Goal: Transaction & Acquisition: Book appointment/travel/reservation

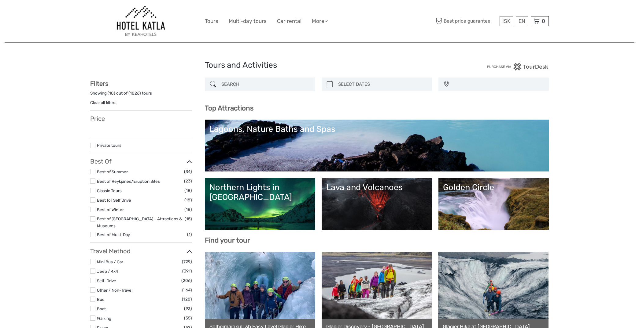
select select
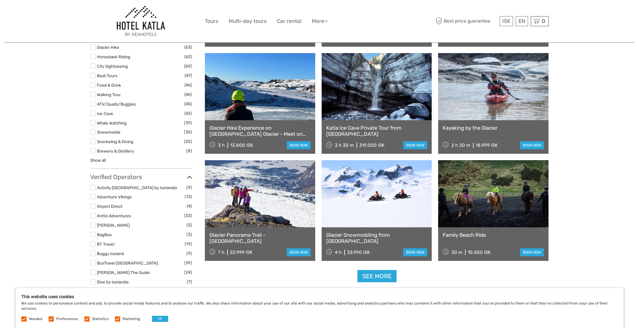
scroll to position [655, 0]
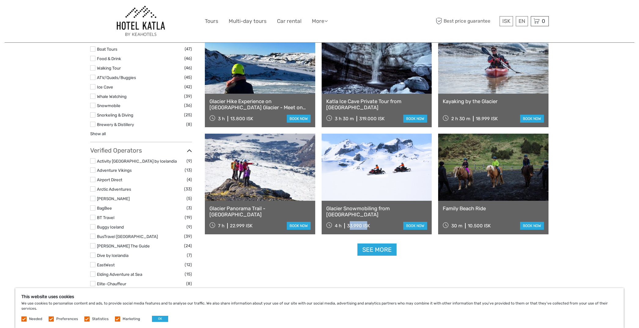
drag, startPoint x: 349, startPoint y: 226, endPoint x: 366, endPoint y: 226, distance: 16.8
click at [366, 226] on div "33.990 ISK" at bounding box center [358, 226] width 23 height 6
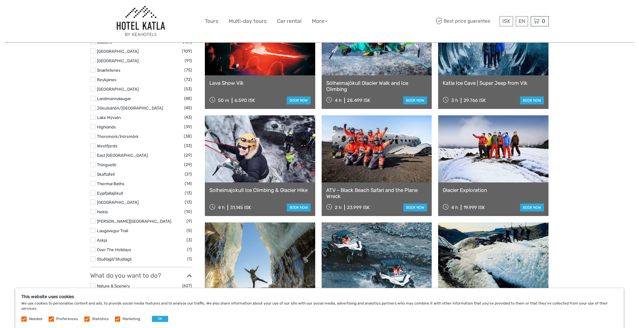
scroll to position [281, 0]
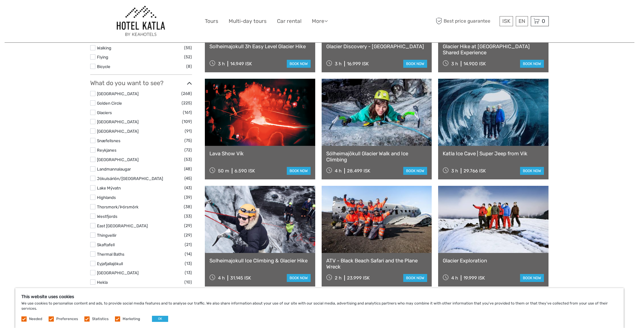
click at [138, 20] on img at bounding box center [141, 21] width 51 height 33
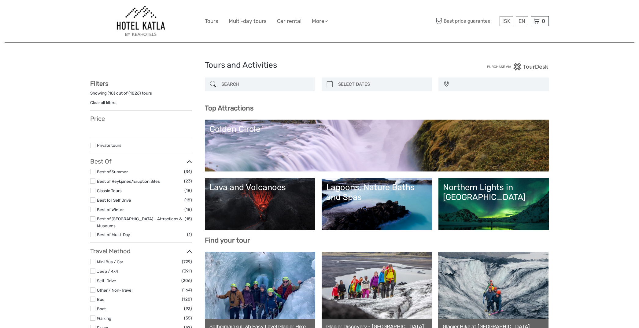
select select
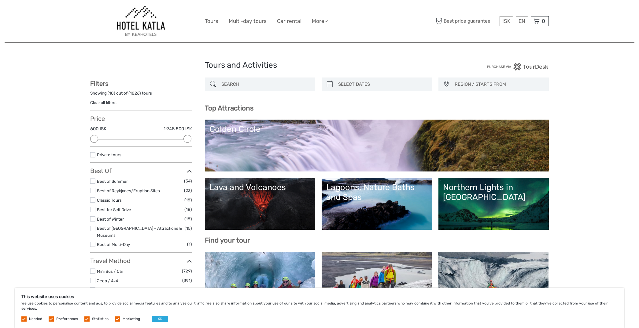
click at [119, 218] on link "Best of Winter" at bounding box center [110, 219] width 27 height 5
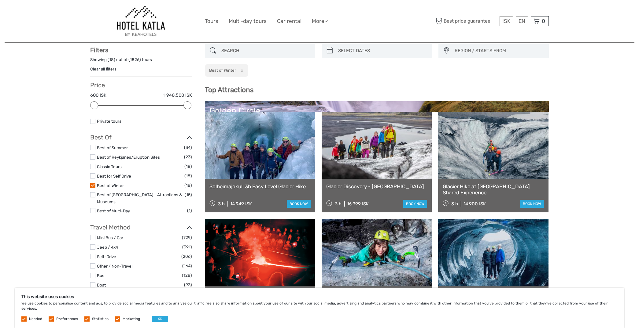
scroll to position [35, 0]
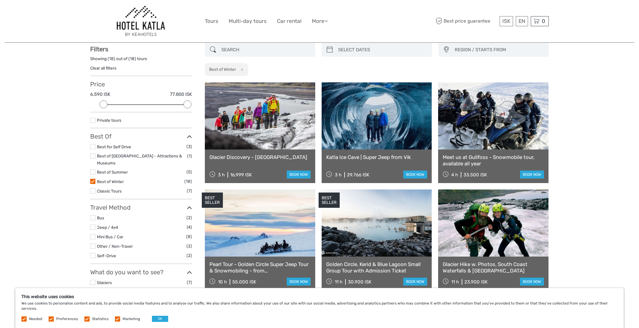
click at [95, 189] on label at bounding box center [92, 191] width 5 height 5
click at [0, 0] on input "checkbox" at bounding box center [0, 0] width 0 height 0
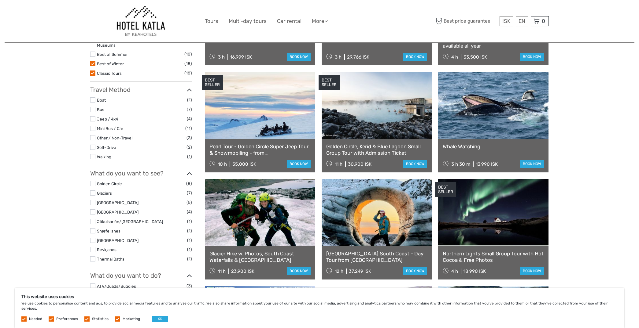
scroll to position [159, 0]
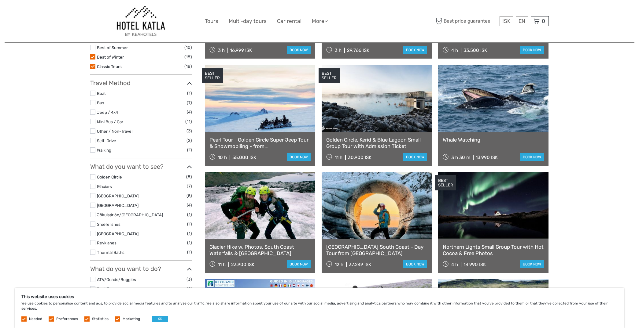
click at [370, 117] on link at bounding box center [376, 98] width 110 height 67
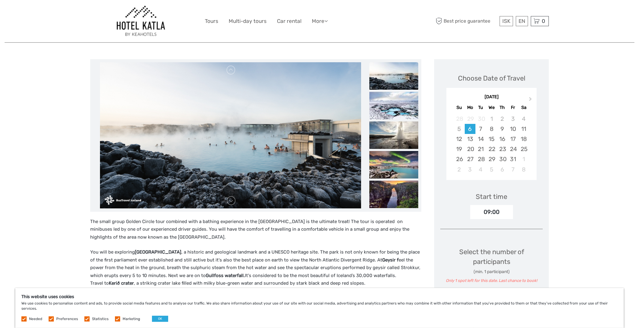
scroll to position [62, 0]
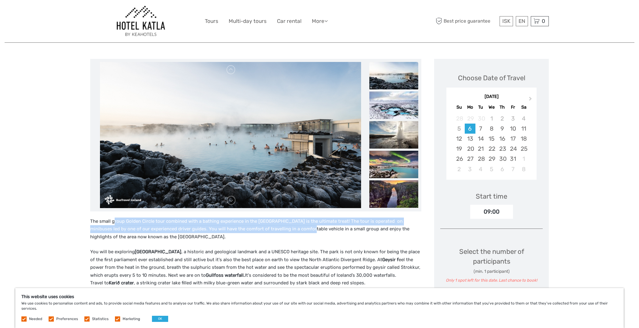
drag, startPoint x: 115, startPoint y: 221, endPoint x: 288, endPoint y: 228, distance: 173.4
click at [288, 228] on p "The small group Golden Circle tour combined with a bathing experience in the Bl…" at bounding box center [255, 230] width 331 height 24
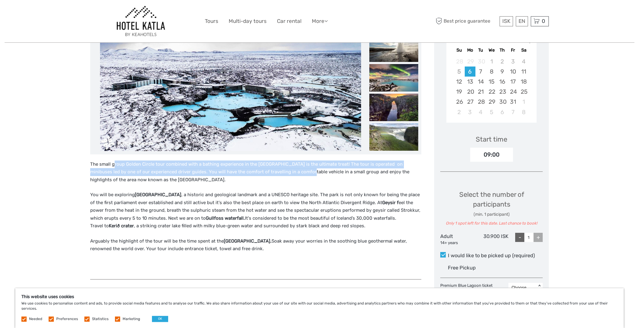
scroll to position [125, 0]
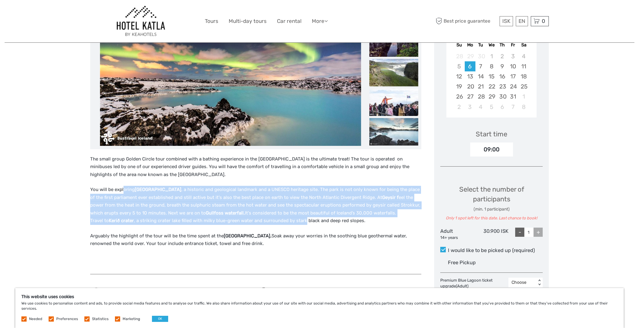
drag, startPoint x: 123, startPoint y: 191, endPoint x: 307, endPoint y: 230, distance: 187.5
click at [307, 225] on p "You will be exploring Thingvellir National Park , a historic and geological lan…" at bounding box center [255, 205] width 331 height 39
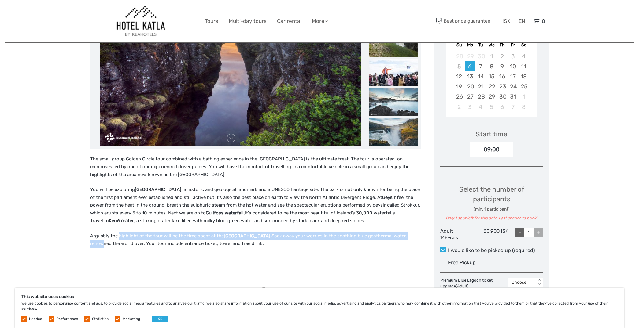
drag, startPoint x: 119, startPoint y: 244, endPoint x: 401, endPoint y: 243, distance: 282.0
click at [402, 242] on p "Arguably the highlight of the tour will be the time spent at the Blue Lagoon. S…" at bounding box center [255, 241] width 331 height 16
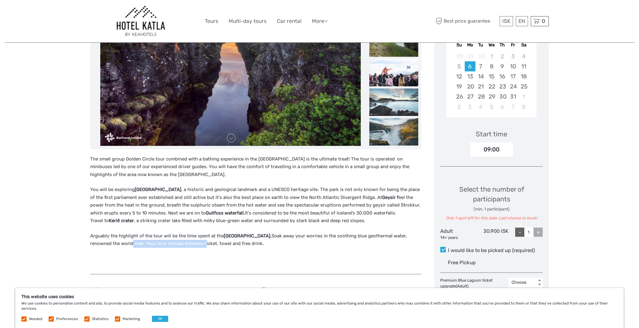
drag, startPoint x: 102, startPoint y: 253, endPoint x: 174, endPoint y: 251, distance: 72.4
click at [174, 248] on p "Arguably the highlight of the tour will be the time spent at the Blue Lagoon. S…" at bounding box center [255, 241] width 331 height 16
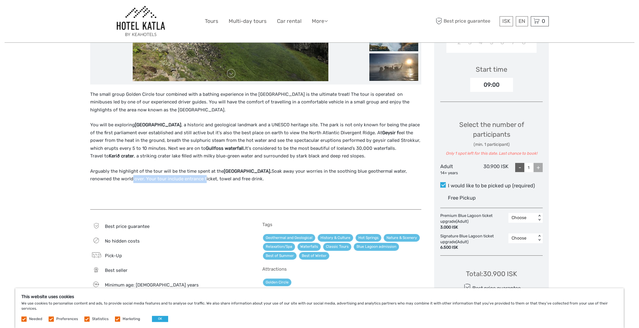
scroll to position [312, 0]
